Goal: Information Seeking & Learning: Learn about a topic

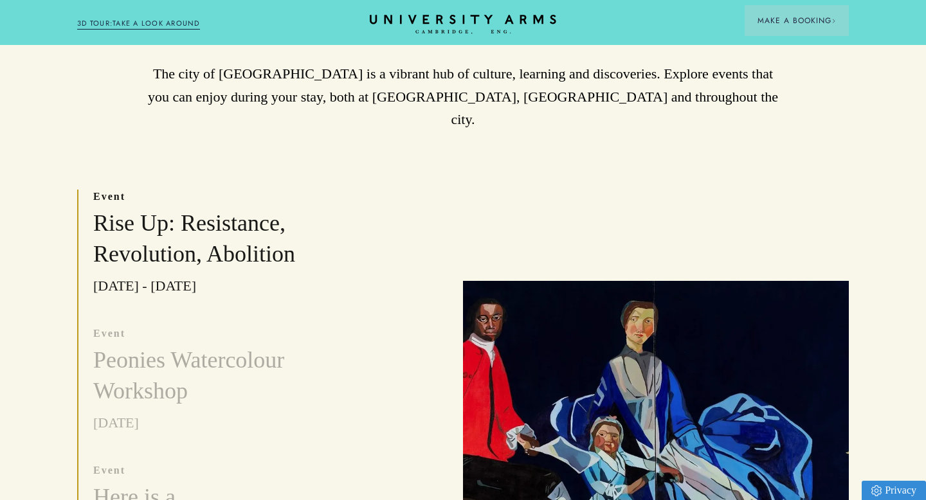
scroll to position [355, 0]
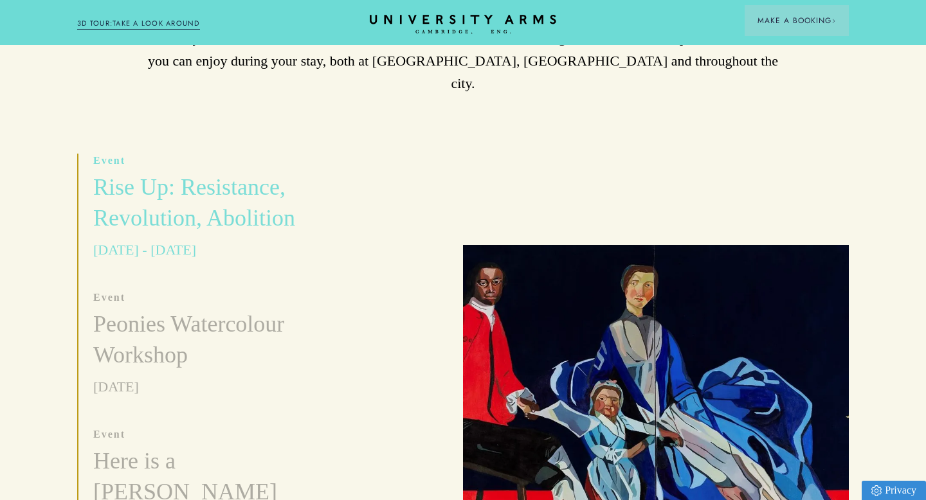
click at [186, 174] on h3 "Rise Up: Resistance, Revolution, Abolition" at bounding box center [219, 203] width 252 height 62
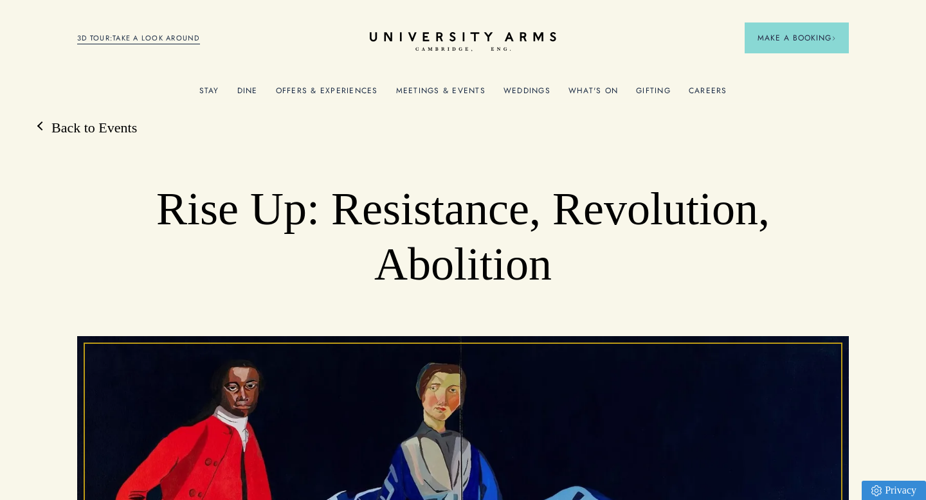
scroll to position [12, 0]
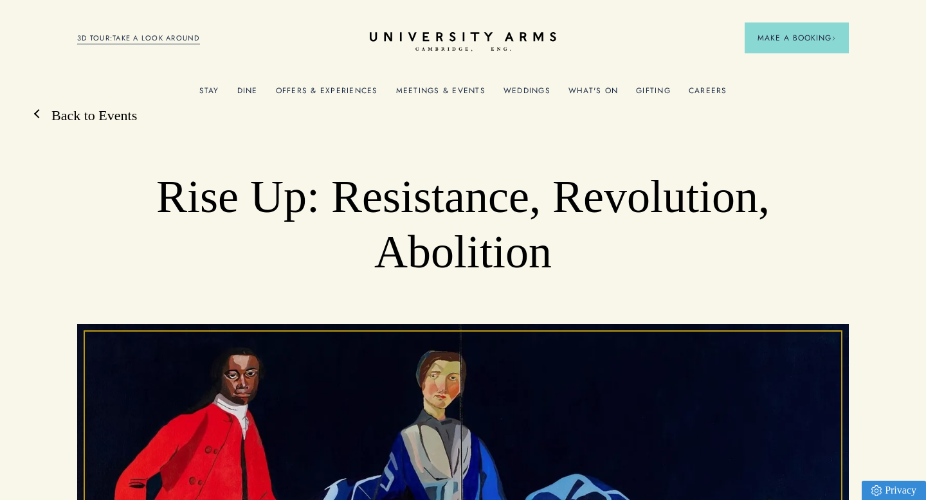
click at [103, 120] on link "Back to Events" at bounding box center [88, 115] width 98 height 19
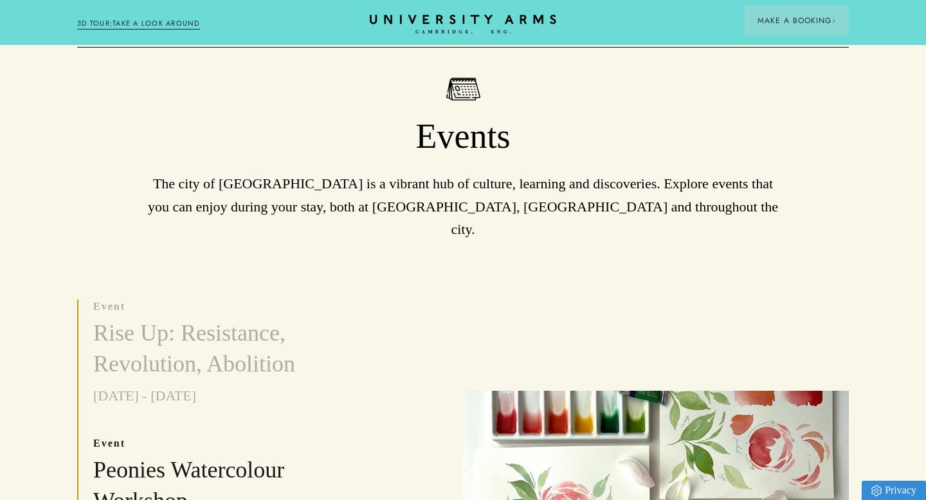
scroll to position [206, 0]
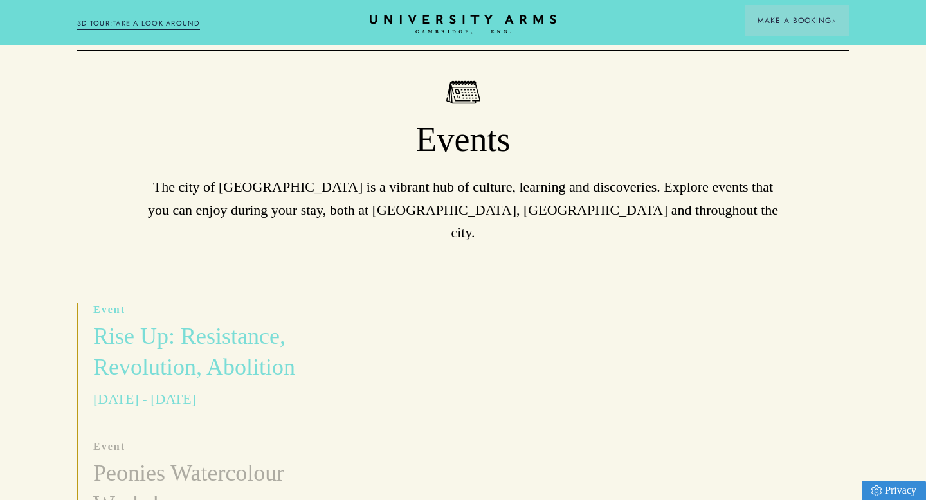
click at [193, 322] on h3 "Rise Up: Resistance, Revolution, Abolition" at bounding box center [219, 353] width 252 height 62
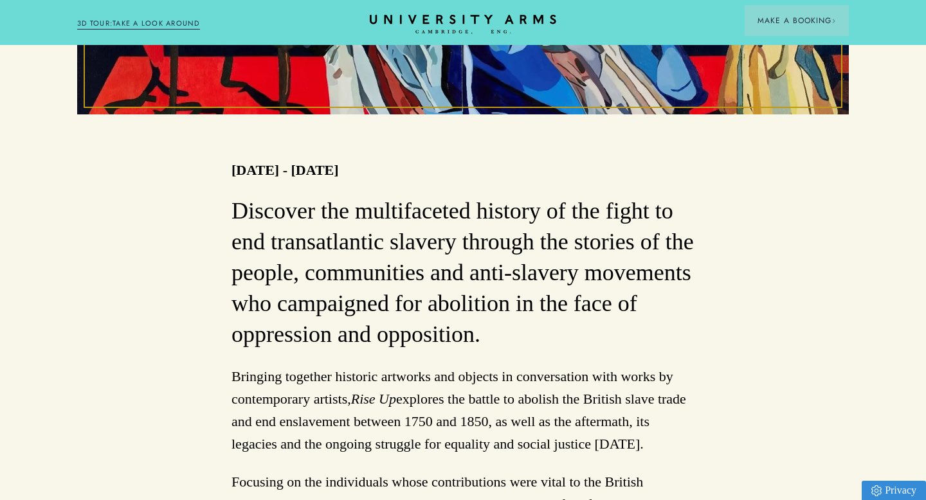
scroll to position [610, 0]
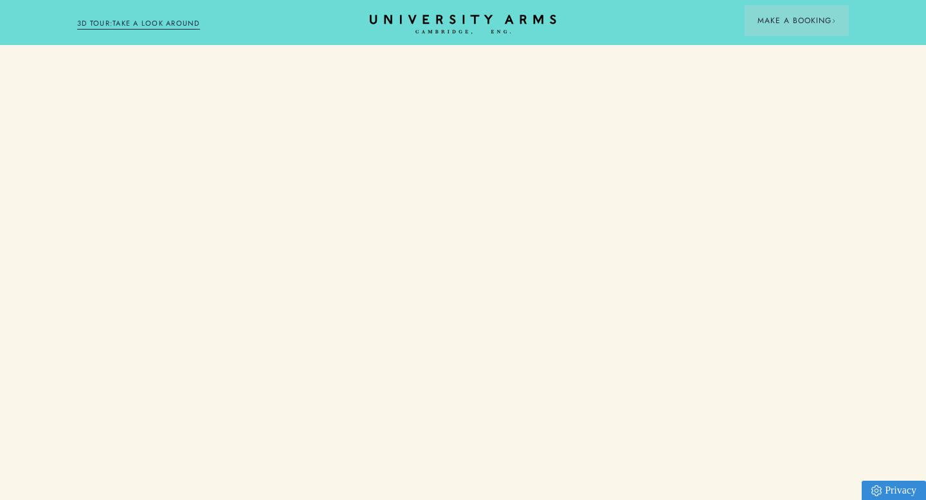
scroll to position [206, 0]
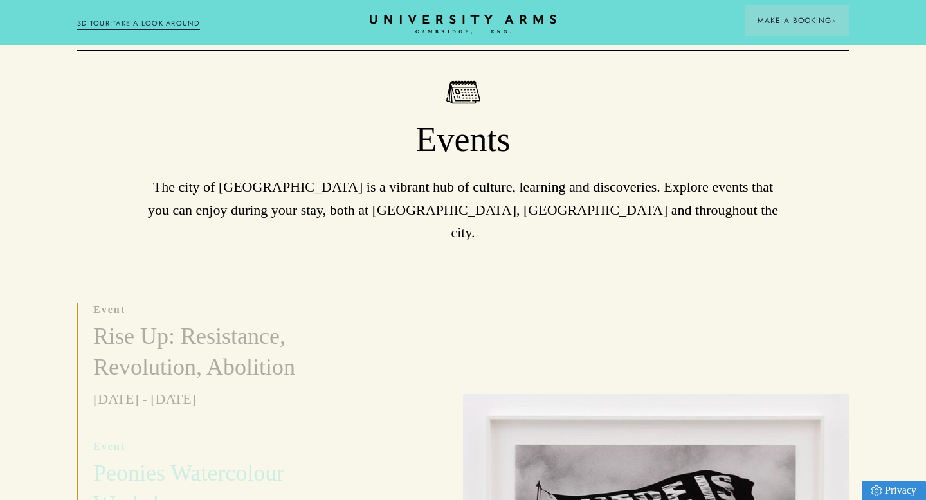
click at [167, 459] on h3 "Peonies Watercolour Workshop" at bounding box center [219, 490] width 252 height 62
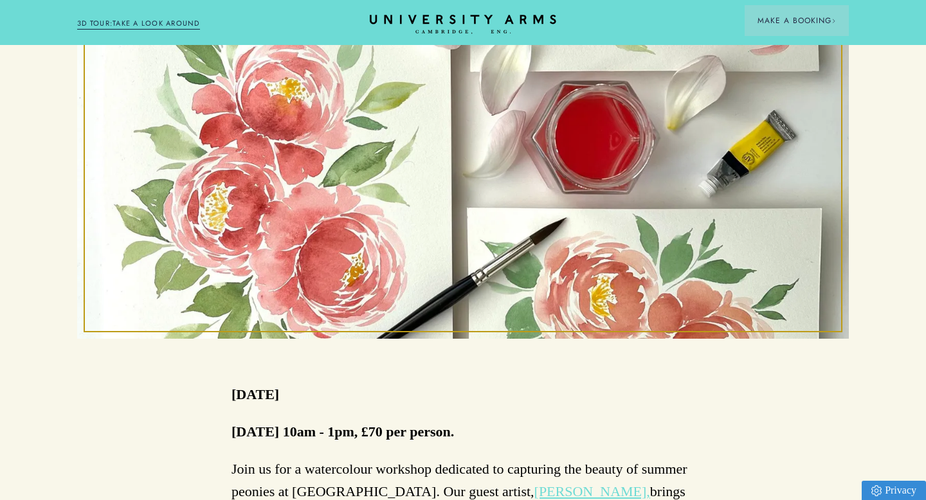
scroll to position [311, 0]
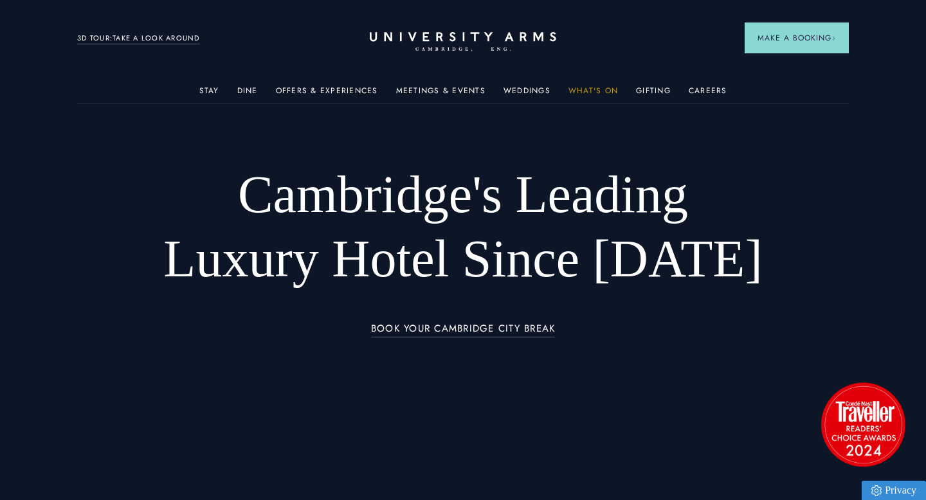
click at [604, 93] on link "What's On" at bounding box center [594, 94] width 50 height 17
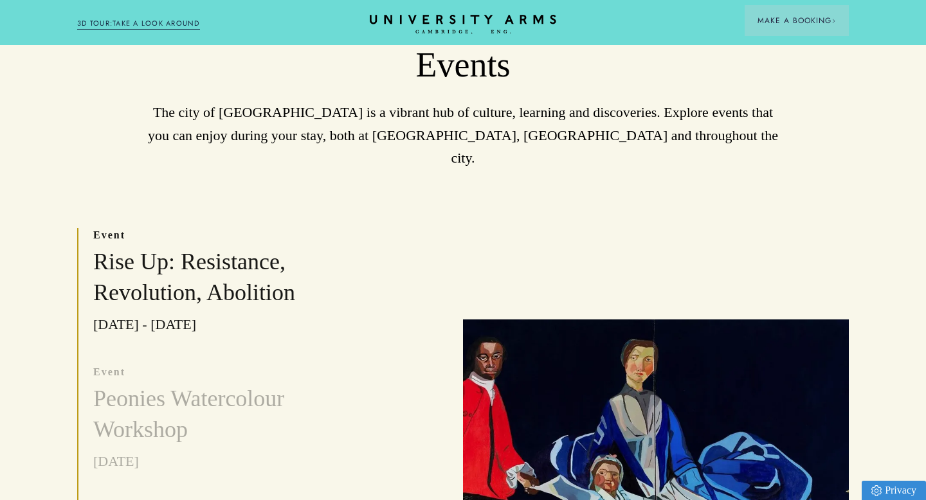
scroll to position [283, 0]
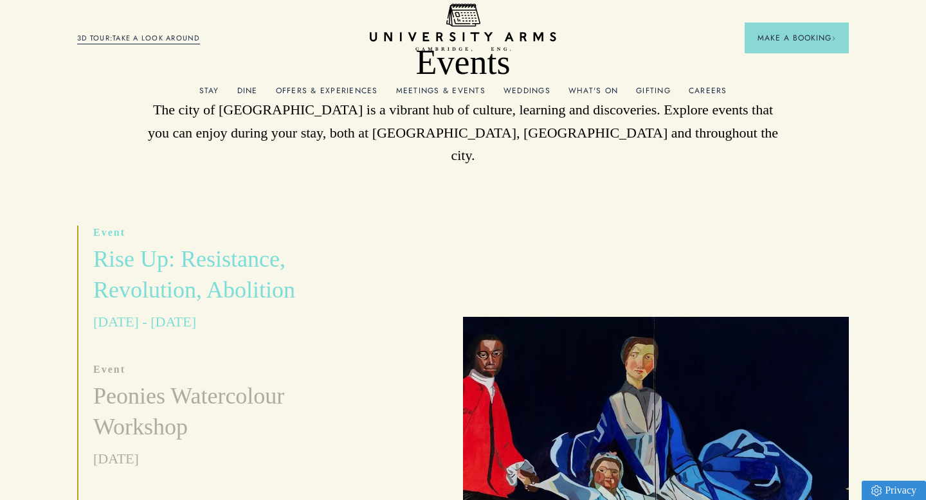
click at [204, 244] on h3 "Rise Up: Resistance, Revolution, Abolition" at bounding box center [219, 275] width 252 height 62
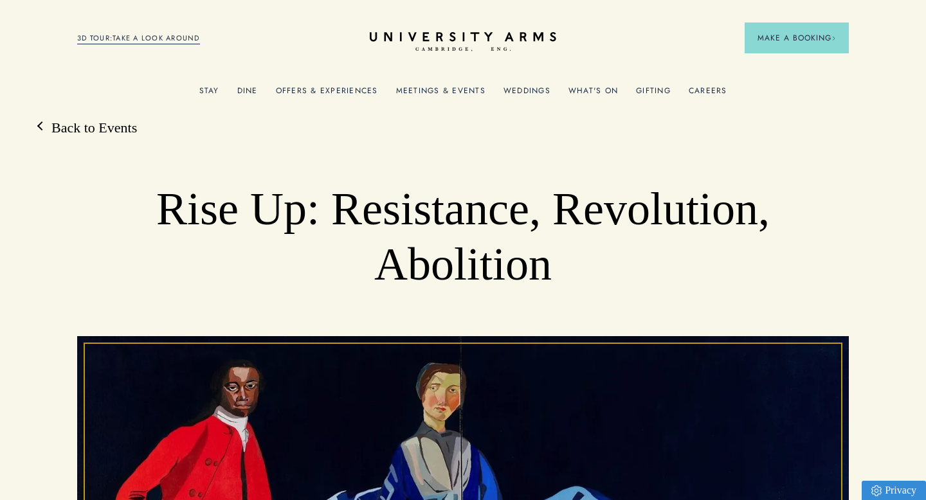
click at [589, 90] on link "What's On" at bounding box center [594, 94] width 50 height 17
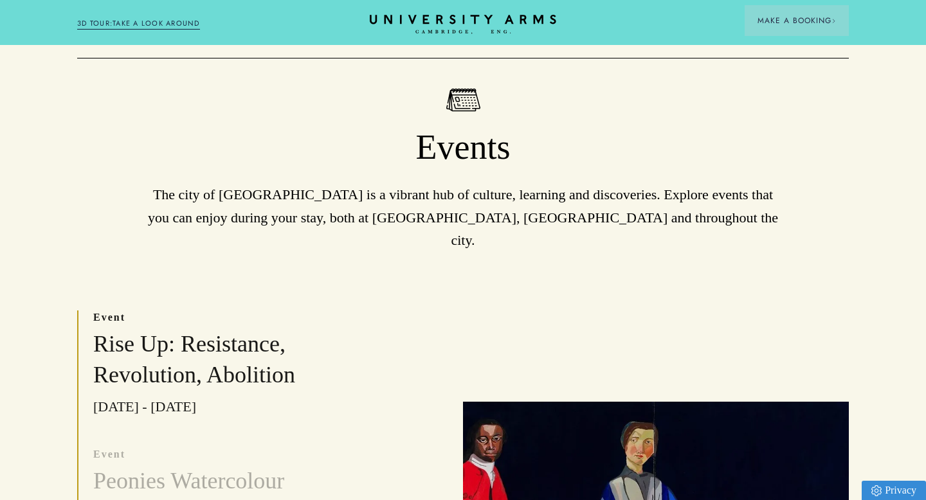
scroll to position [201, 0]
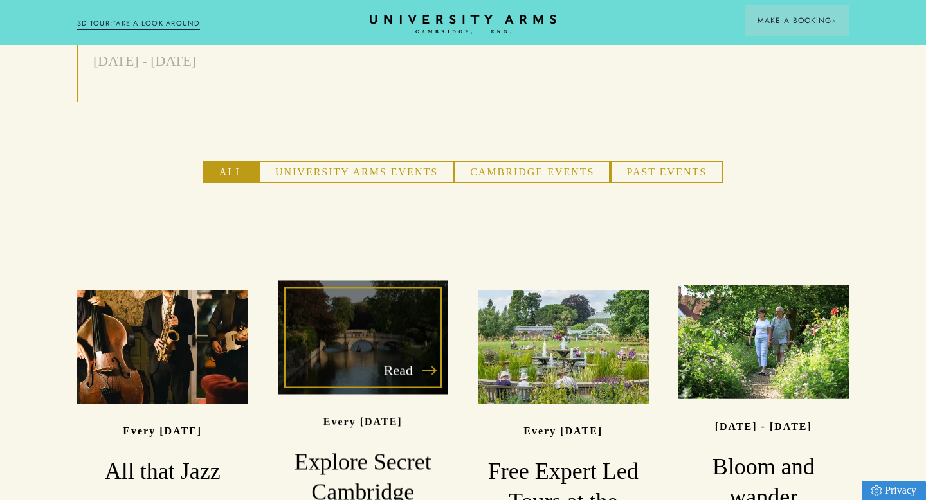
scroll to position [882, 0]
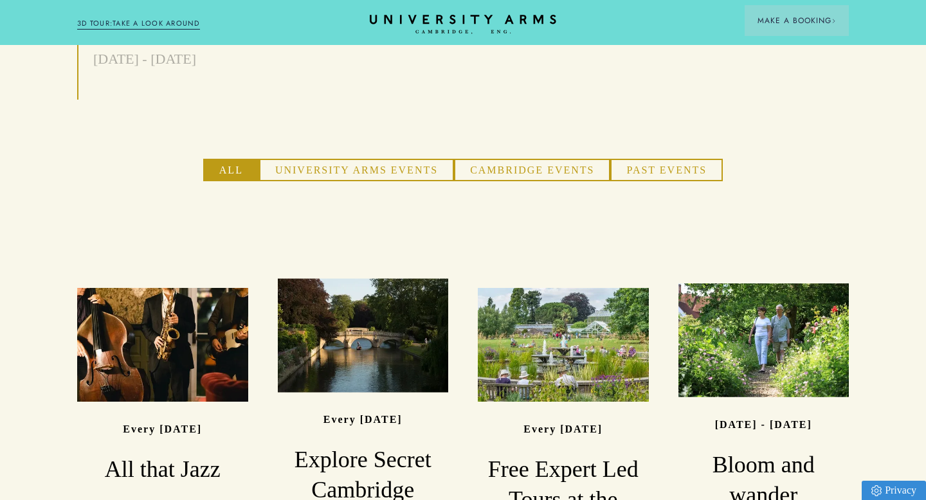
click at [354, 159] on button "University Arms Events" at bounding box center [356, 170] width 195 height 23
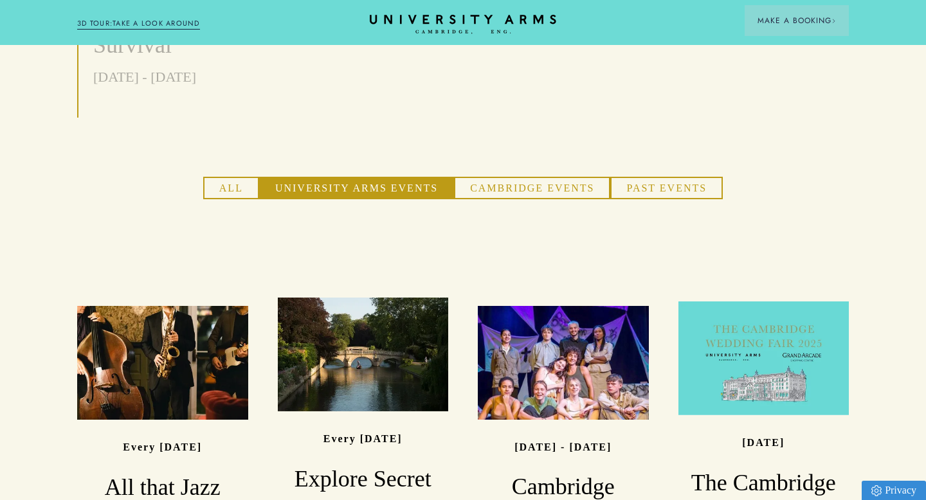
scroll to position [845, 0]
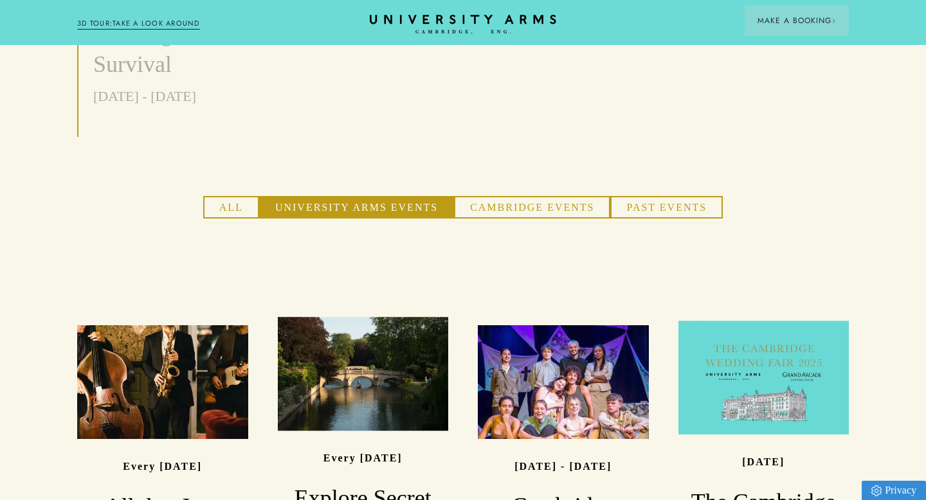
click at [230, 196] on button "All" at bounding box center [231, 207] width 56 height 23
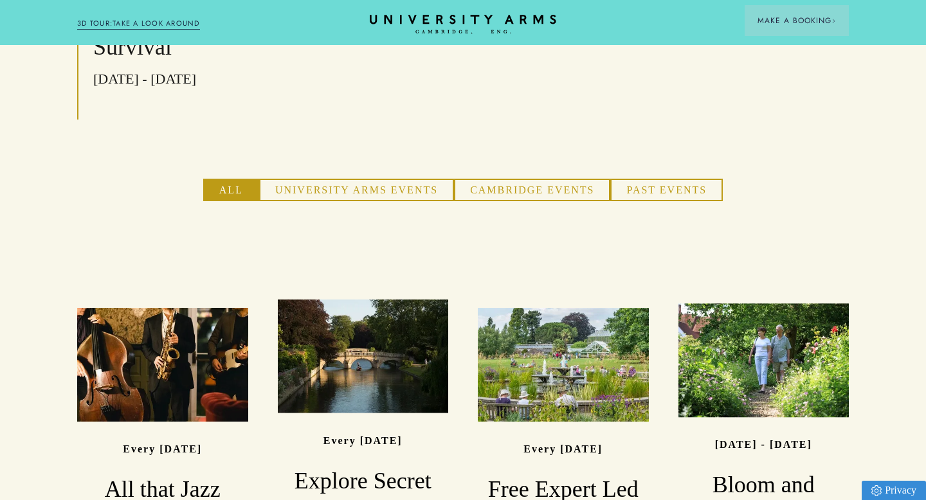
click at [488, 122] on div "event Rise Up: Resistance, Revolution, Abolition 21/02/2025 - 01/06/2025 event …" at bounding box center [463, 425] width 772 height 1557
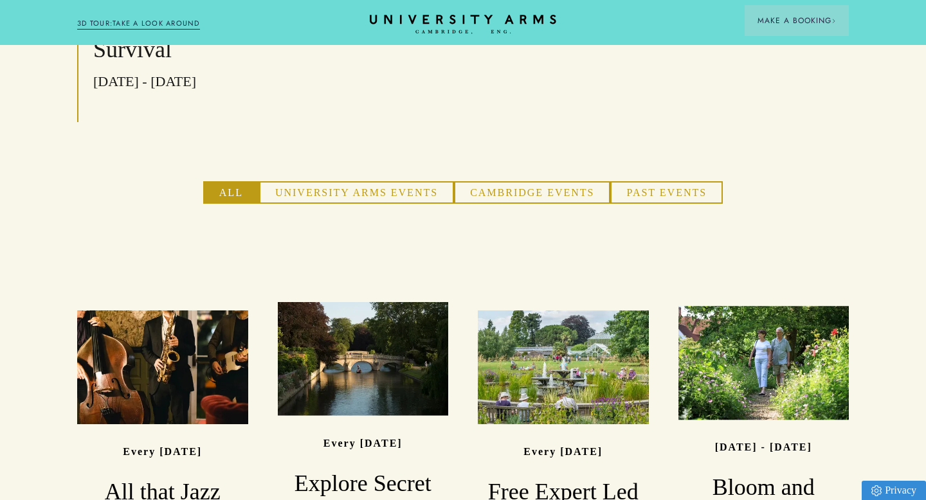
click at [487, 181] on button "Cambridge Events" at bounding box center [532, 192] width 156 height 23
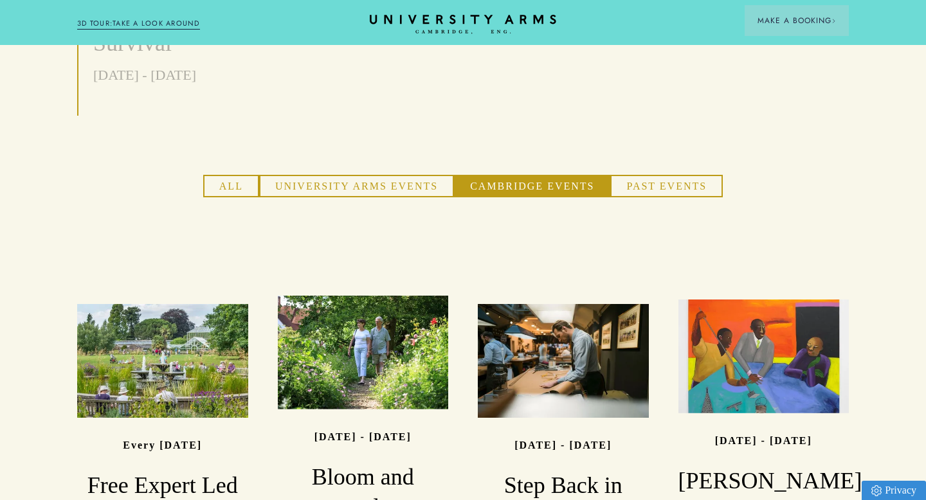
click at [317, 175] on button "University Arms Events" at bounding box center [356, 186] width 195 height 23
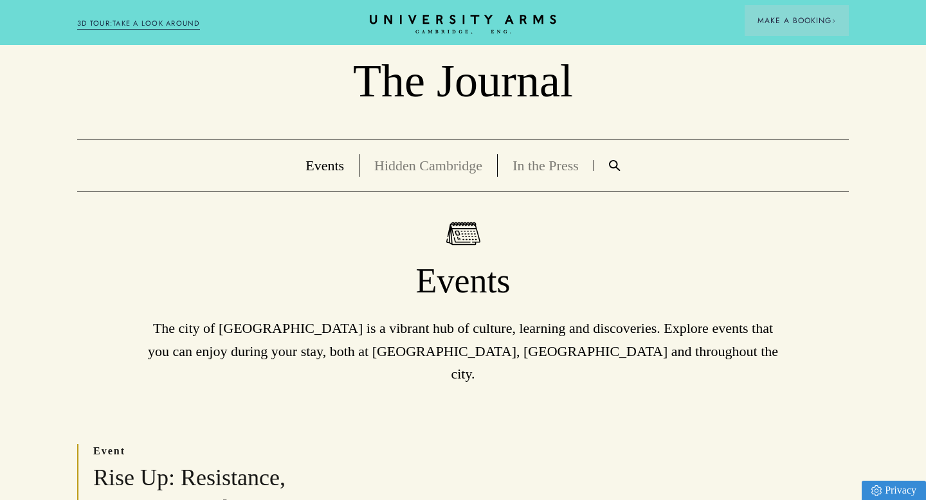
scroll to position [56, 0]
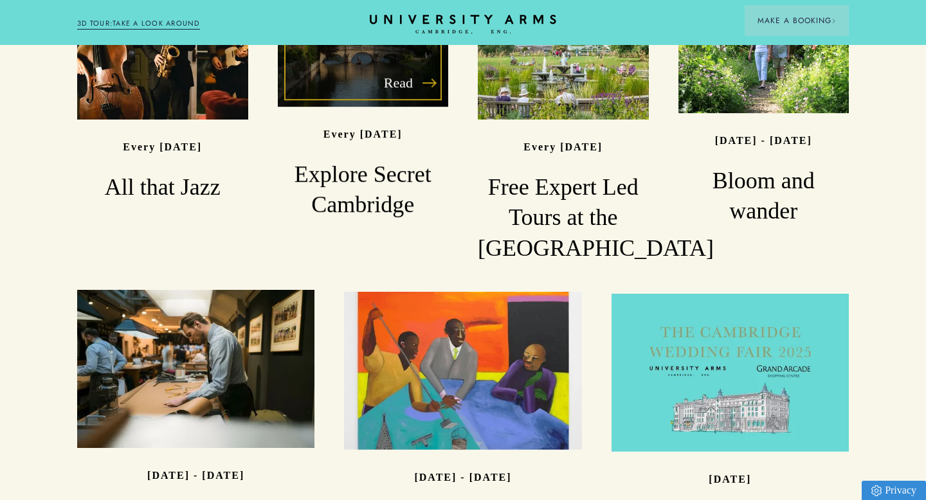
scroll to position [832, 0]
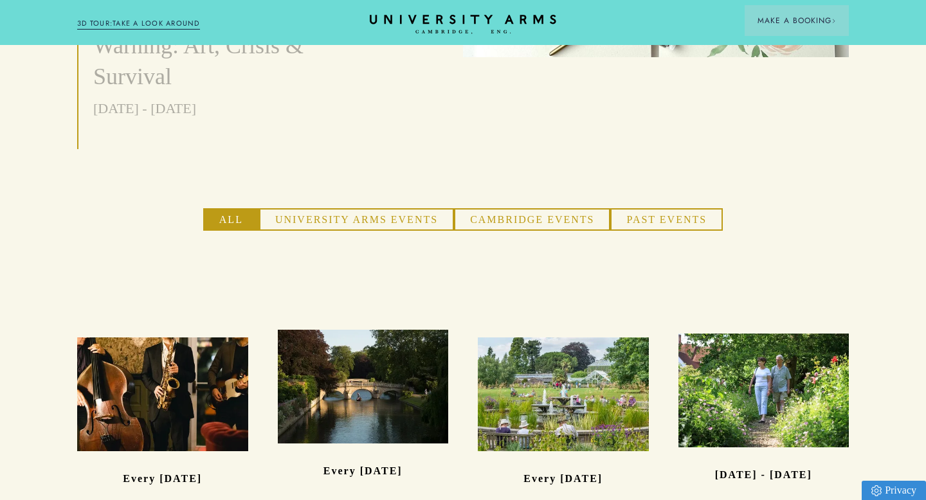
click at [334, 208] on button "University Arms Events" at bounding box center [356, 219] width 195 height 23
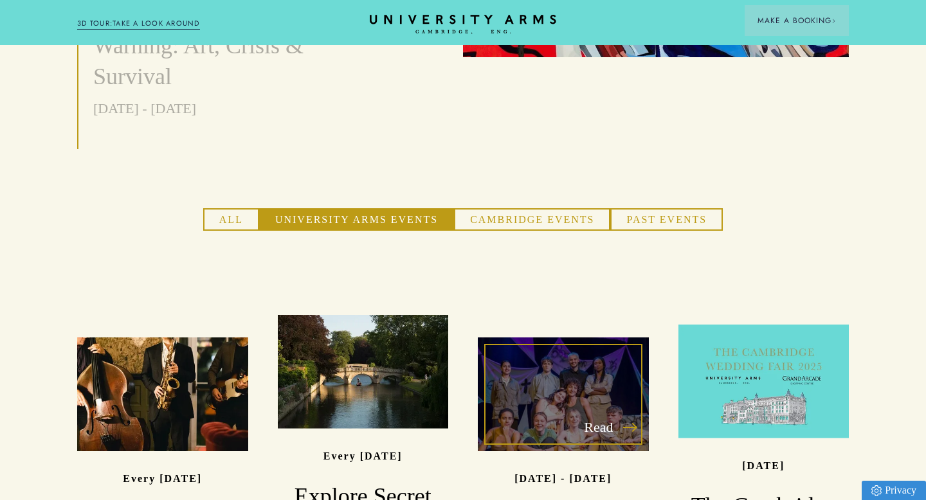
click at [618, 345] on div "Read" at bounding box center [563, 395] width 171 height 114
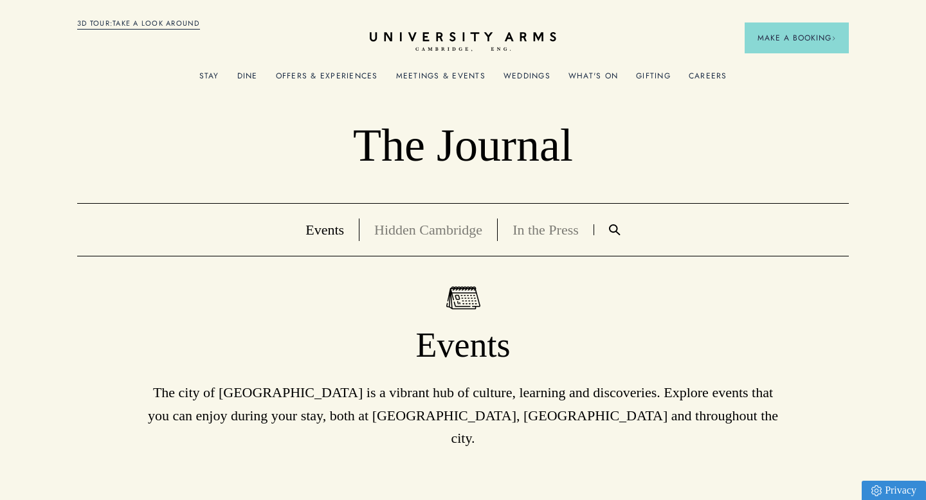
scroll to position [832, 0]
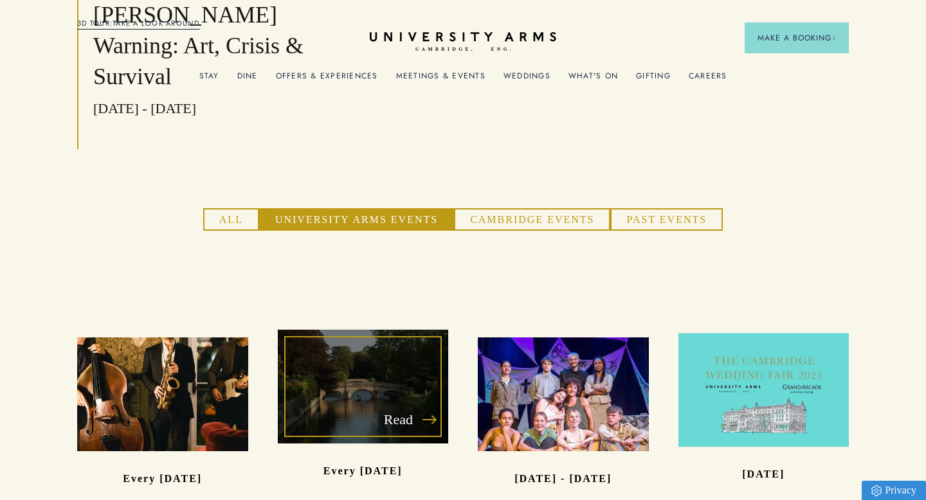
click at [391, 408] on p "Read" at bounding box center [409, 419] width 51 height 23
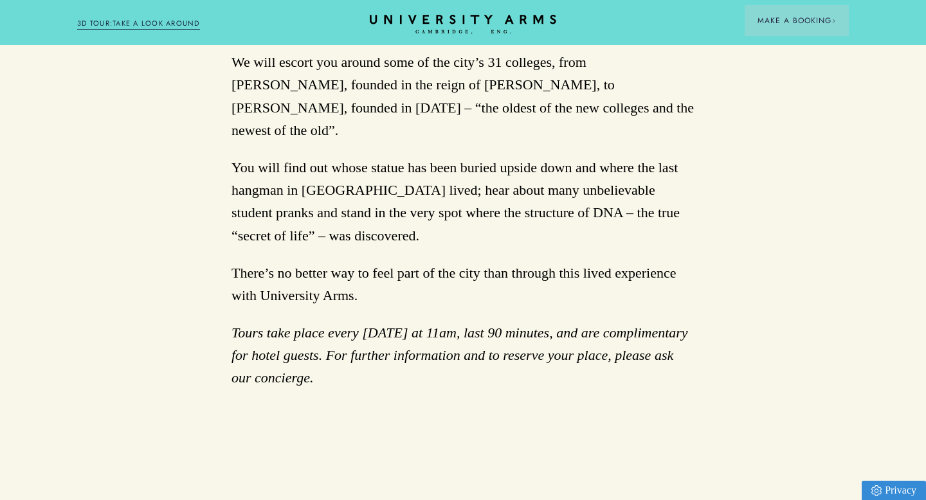
scroll to position [846, 0]
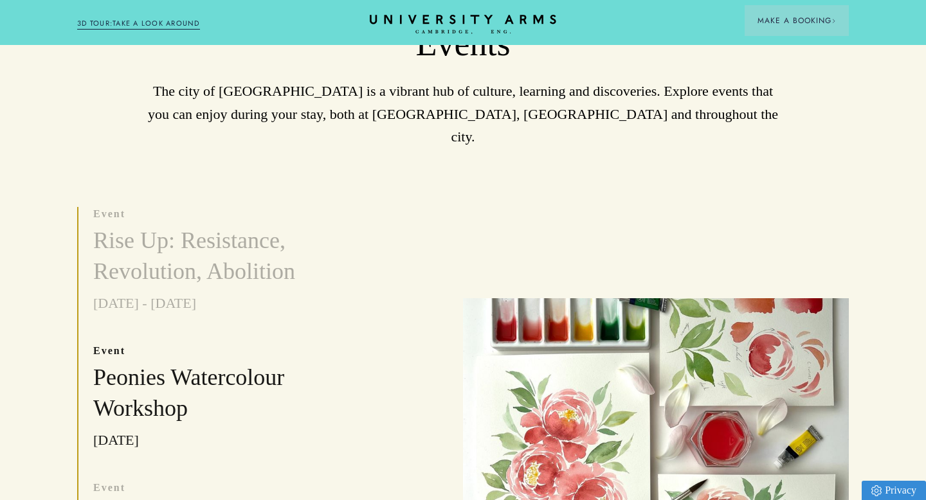
scroll to position [274, 0]
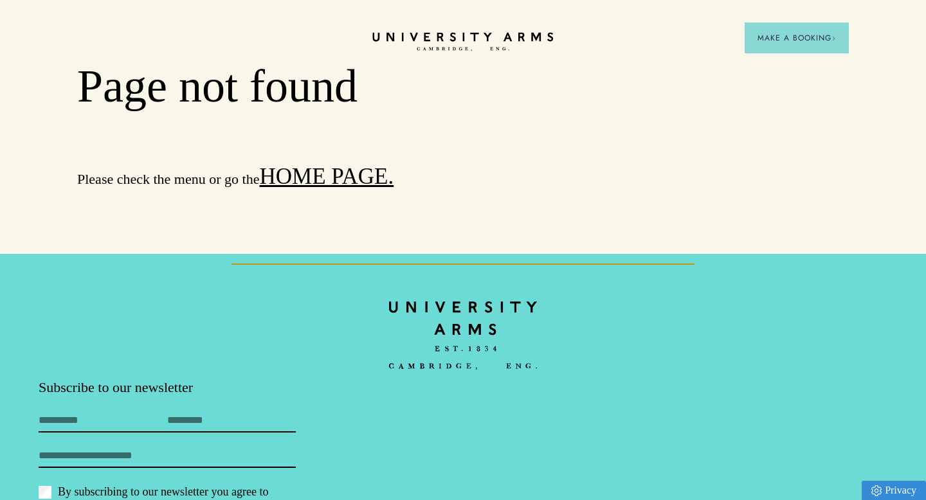
click at [449, 35] on icon "CAMBRIDGE’S LEADING LUXURY HOTEL SINCE [DATE]" at bounding box center [462, 41] width 181 height 19
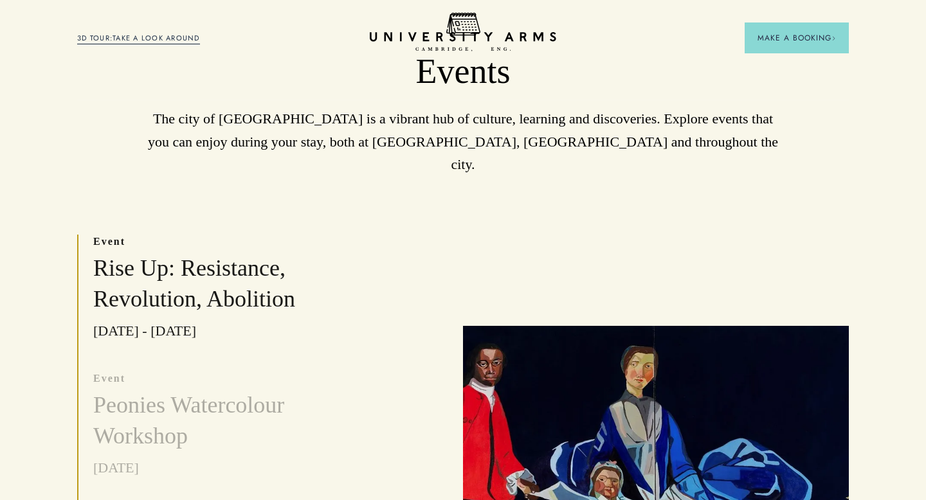
scroll to position [274, 0]
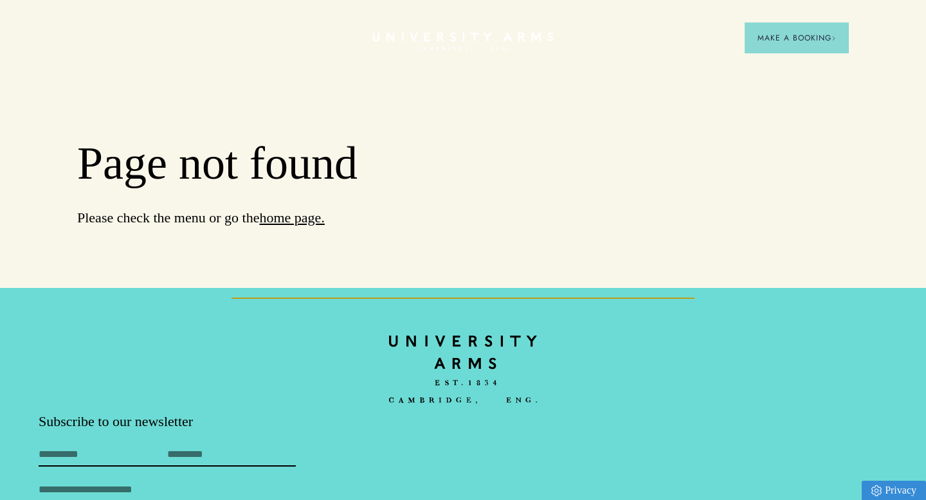
click at [493, 35] on icon "CAMBRIDGE’S LEADING LUXURY HOTEL SINCE [DATE]" at bounding box center [462, 41] width 181 height 19
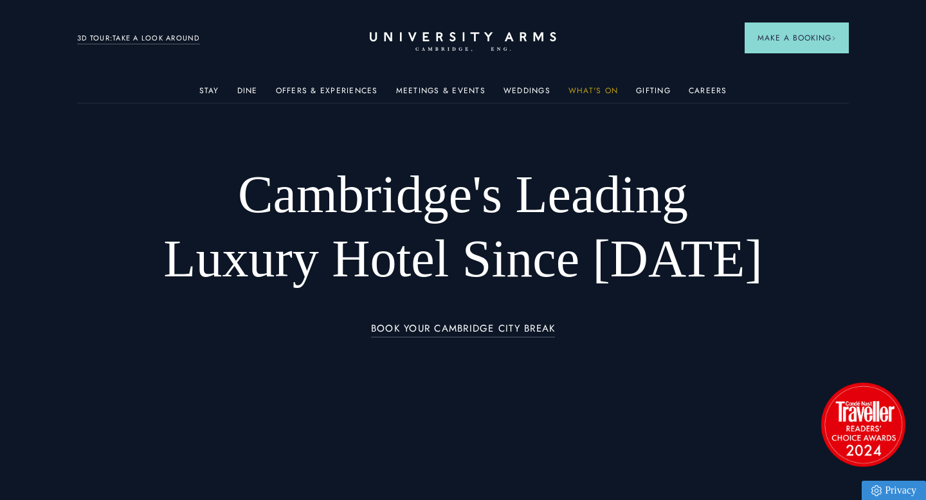
click at [580, 86] on link "What's On" at bounding box center [594, 94] width 50 height 17
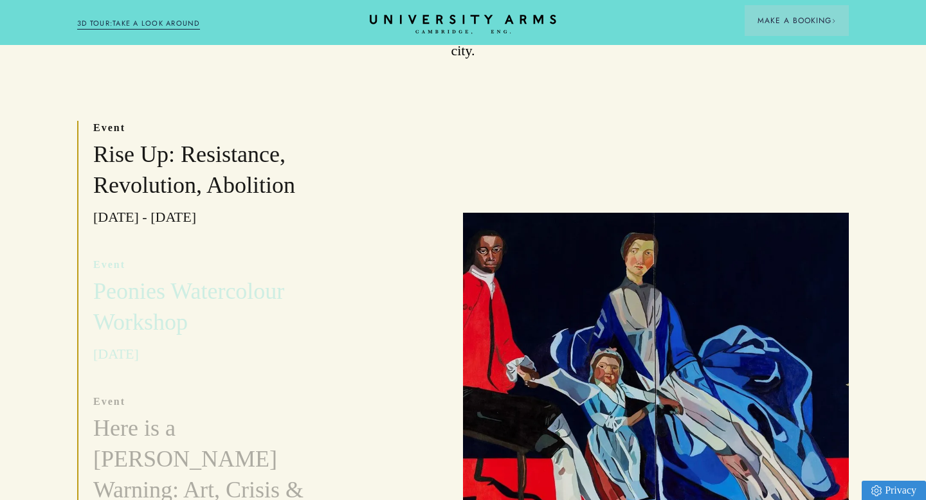
scroll to position [403, 0]
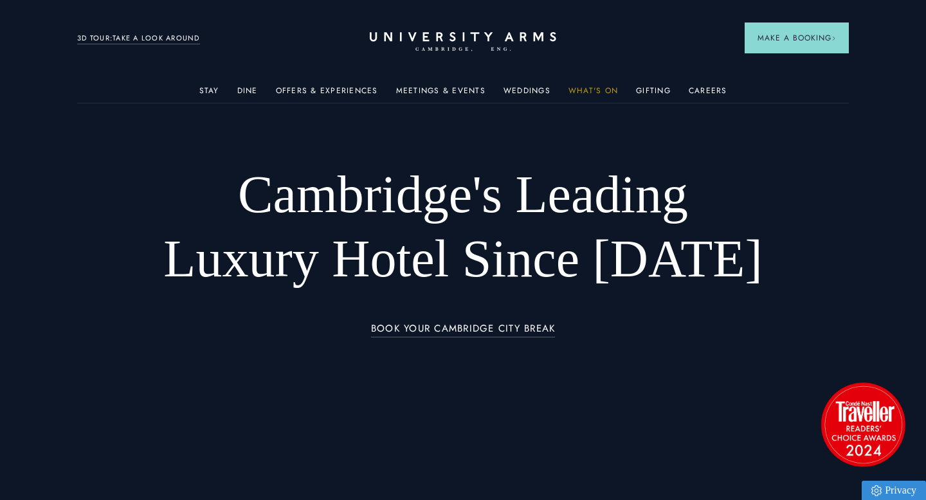
click at [581, 90] on link "What's On" at bounding box center [594, 94] width 50 height 17
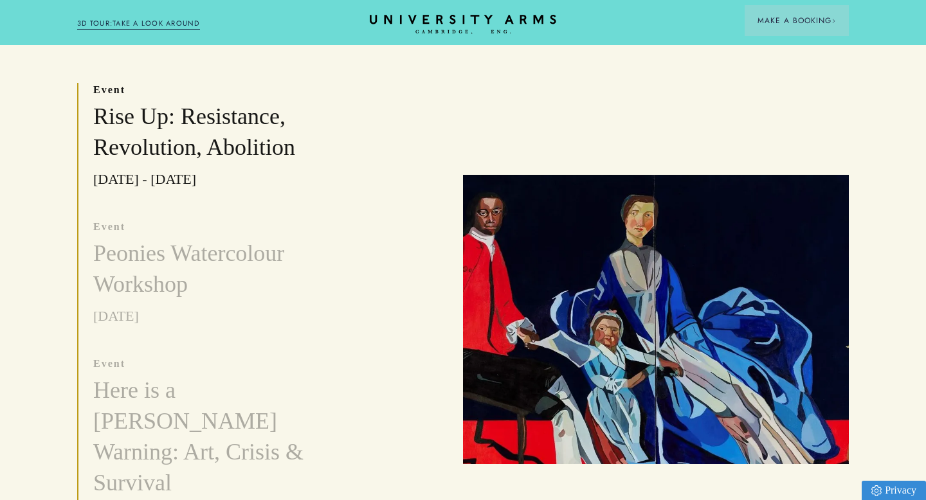
scroll to position [356, 0]
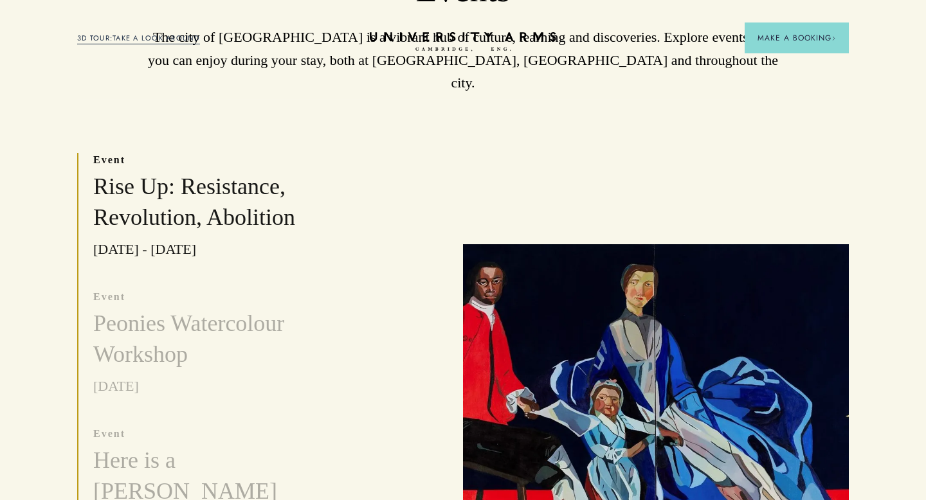
scroll to position [345, 0]
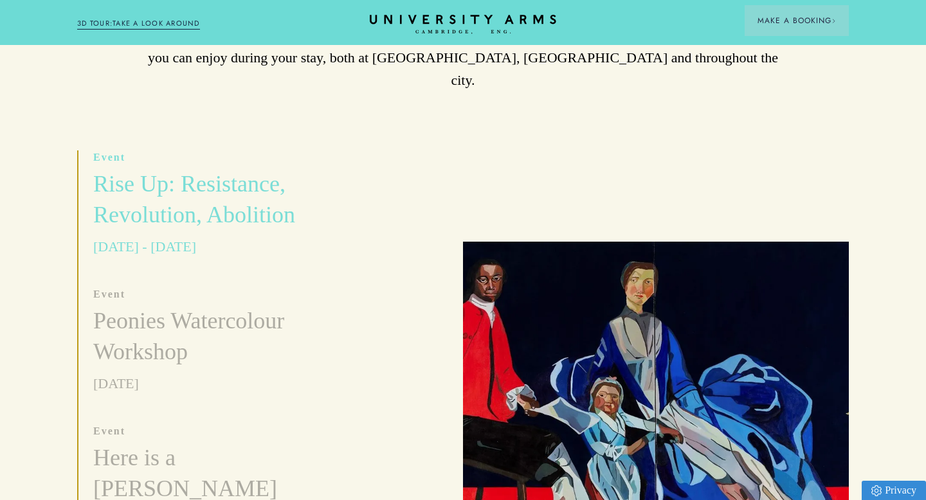
scroll to position [368, 0]
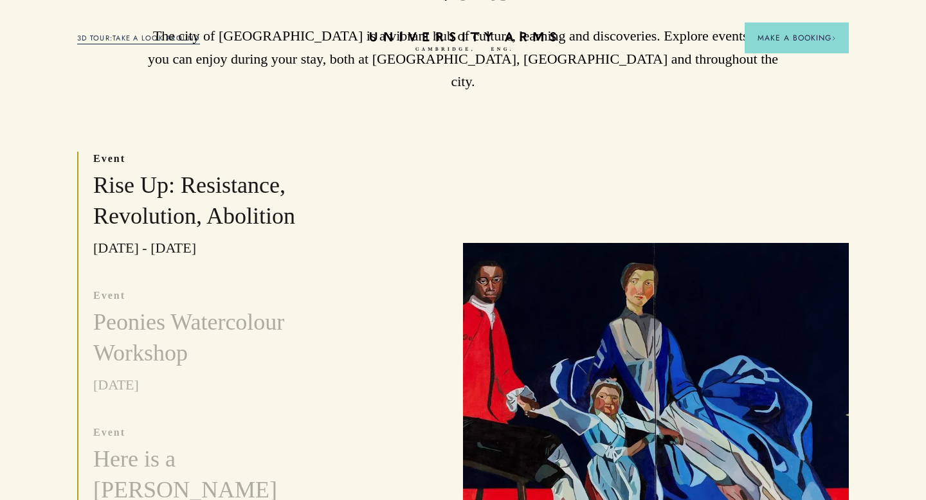
scroll to position [357, 0]
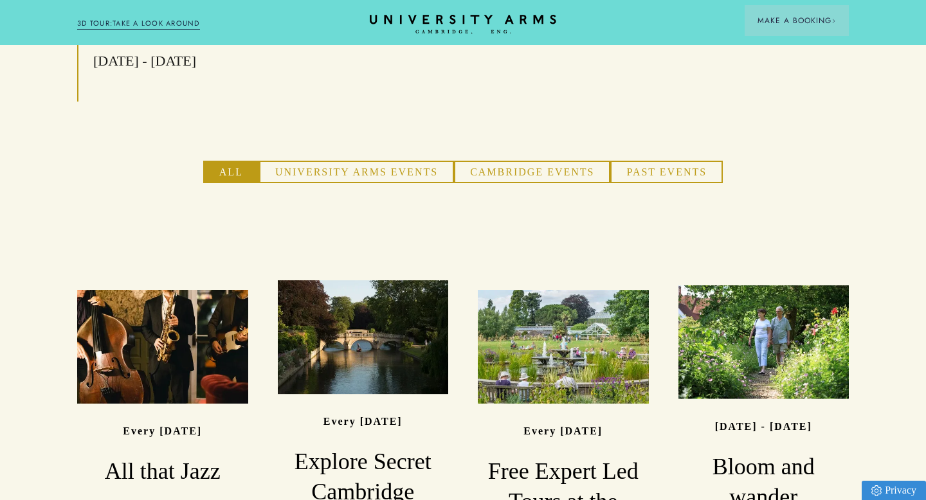
scroll to position [890, 0]
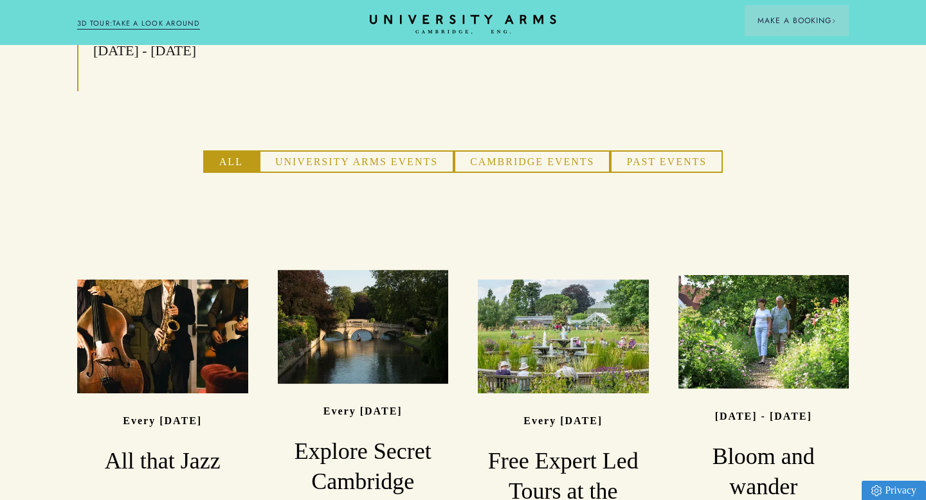
click at [344, 151] on button "University Arms Events" at bounding box center [356, 162] width 195 height 23
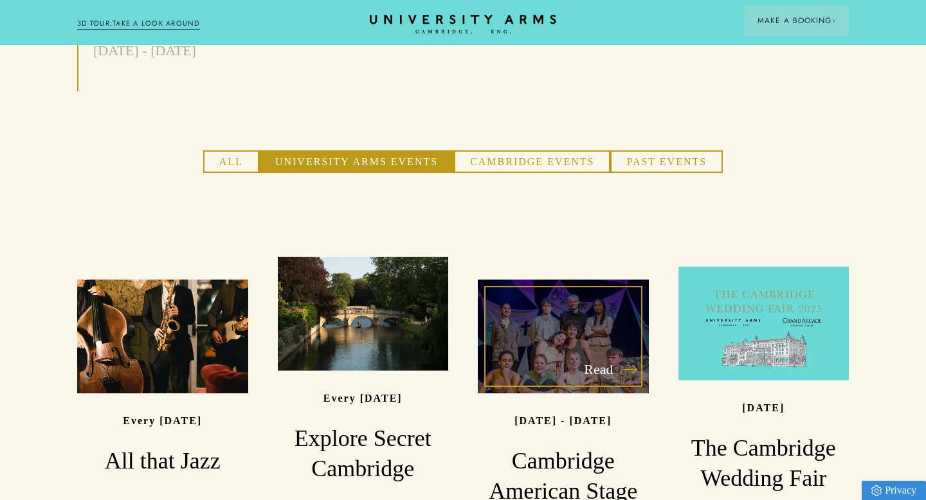
click at [572, 281] on div "Read" at bounding box center [563, 337] width 171 height 114
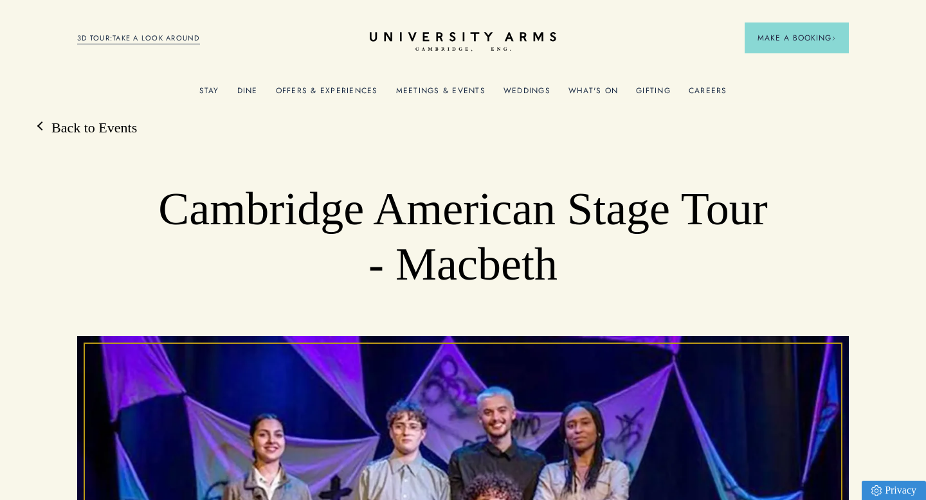
click at [587, 91] on link "What's On" at bounding box center [594, 94] width 50 height 17
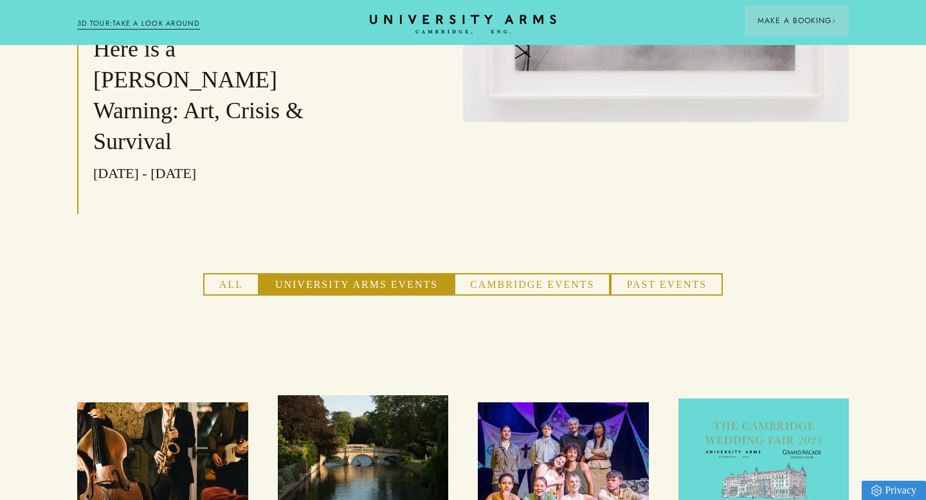
scroll to position [821, 0]
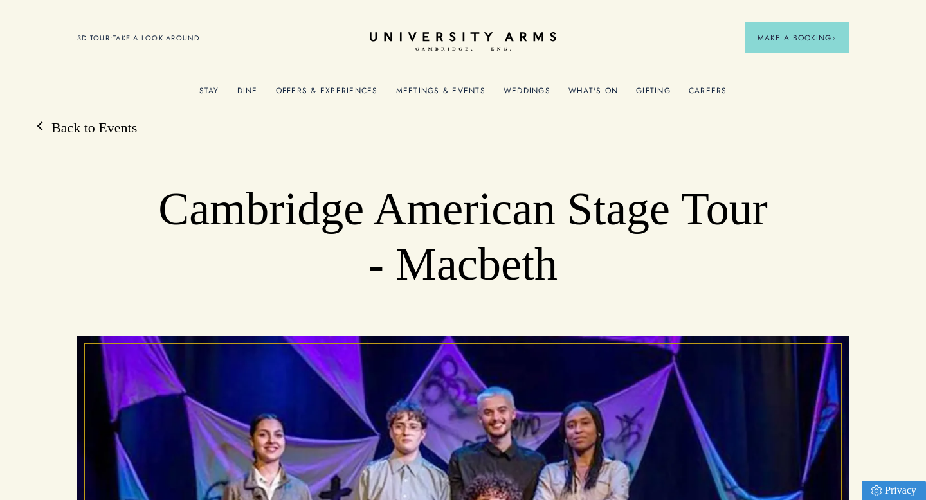
click at [590, 90] on link "What's On" at bounding box center [594, 94] width 50 height 17
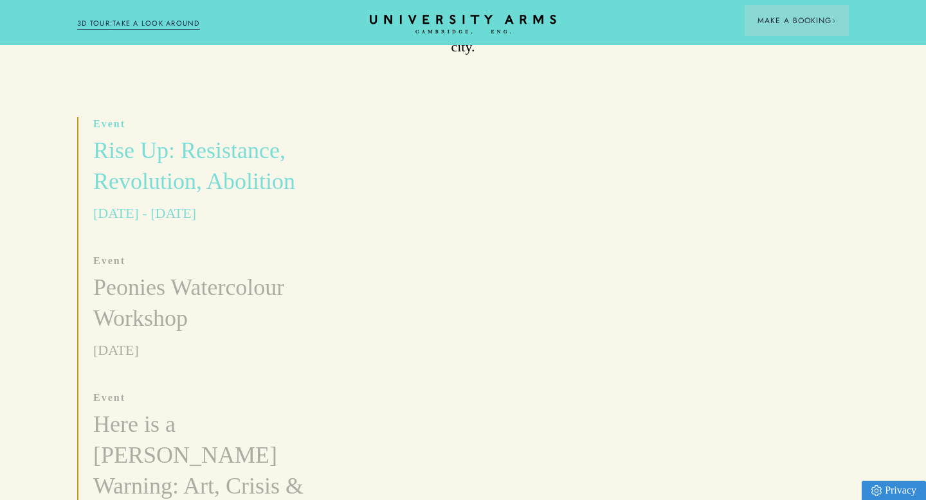
scroll to position [398, 0]
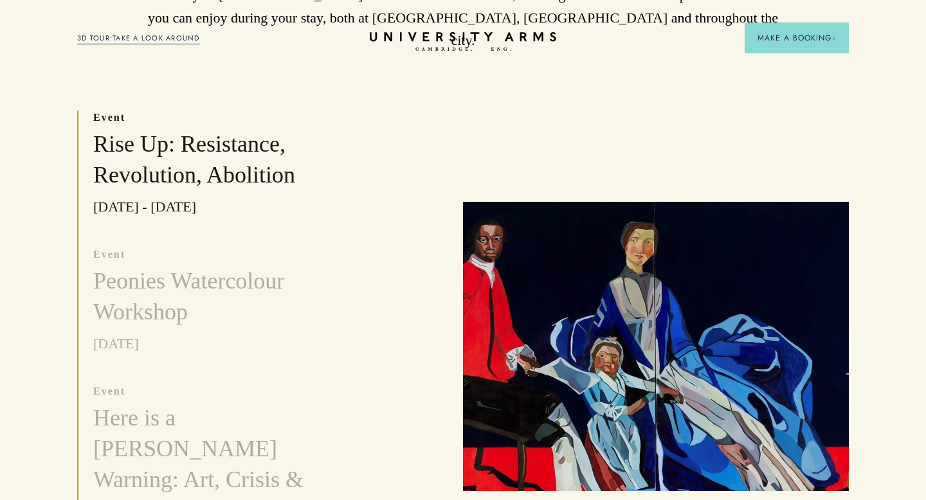
scroll to position [387, 0]
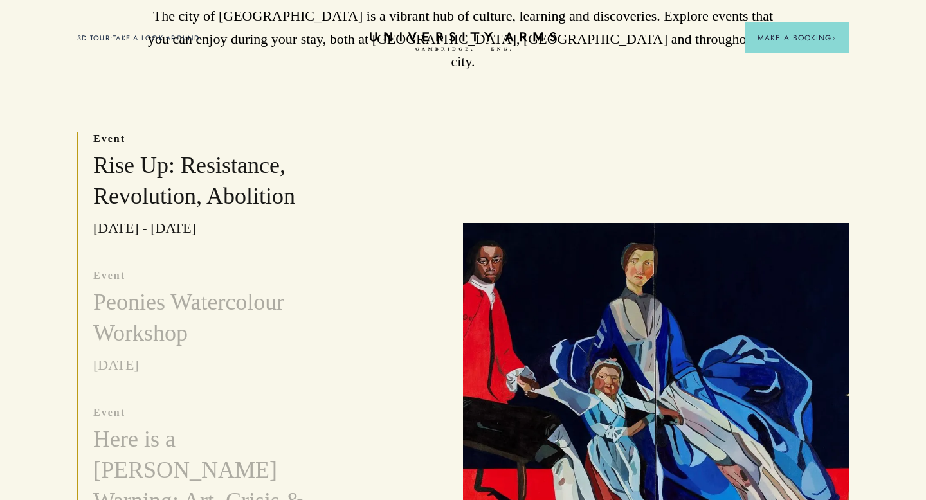
scroll to position [366, 0]
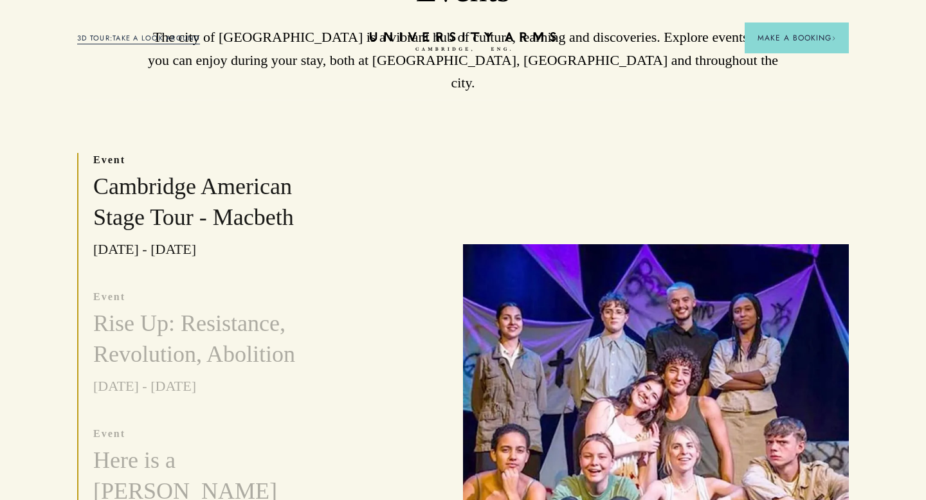
scroll to position [356, 0]
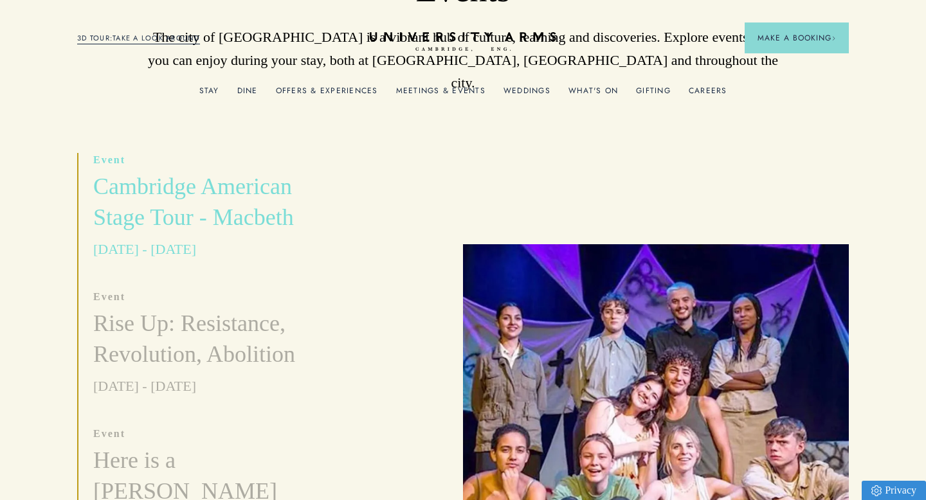
click at [223, 181] on h3 "Cambridge American Stage Tour - Macbeth" at bounding box center [219, 203] width 252 height 62
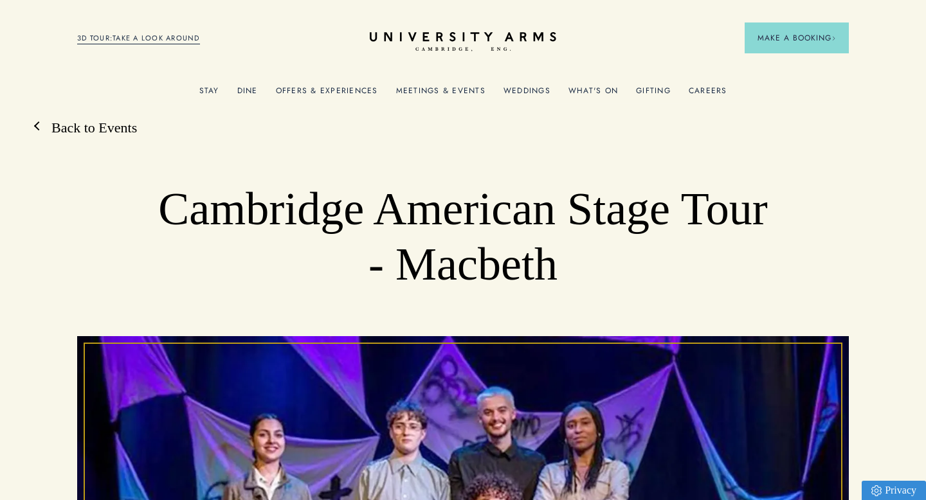
click at [115, 126] on link "Back to Events" at bounding box center [88, 127] width 98 height 19
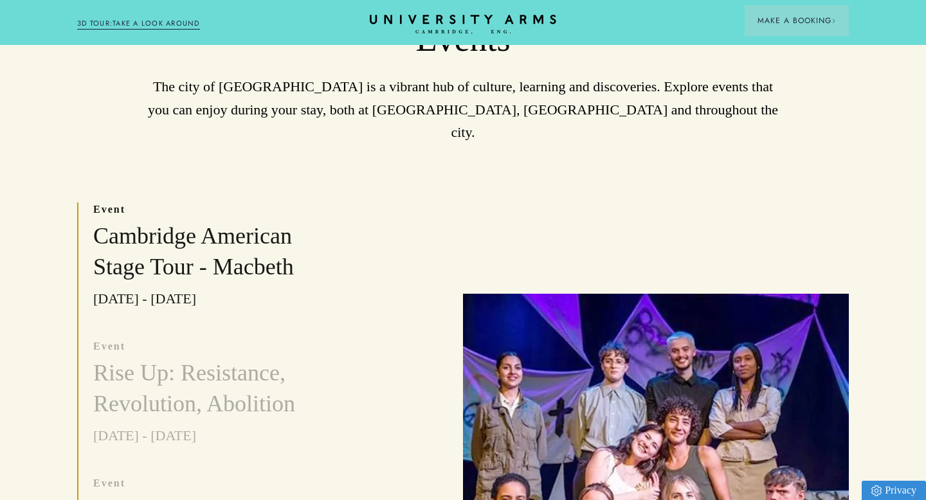
scroll to position [375, 0]
